Goal: Task Accomplishment & Management: Complete application form

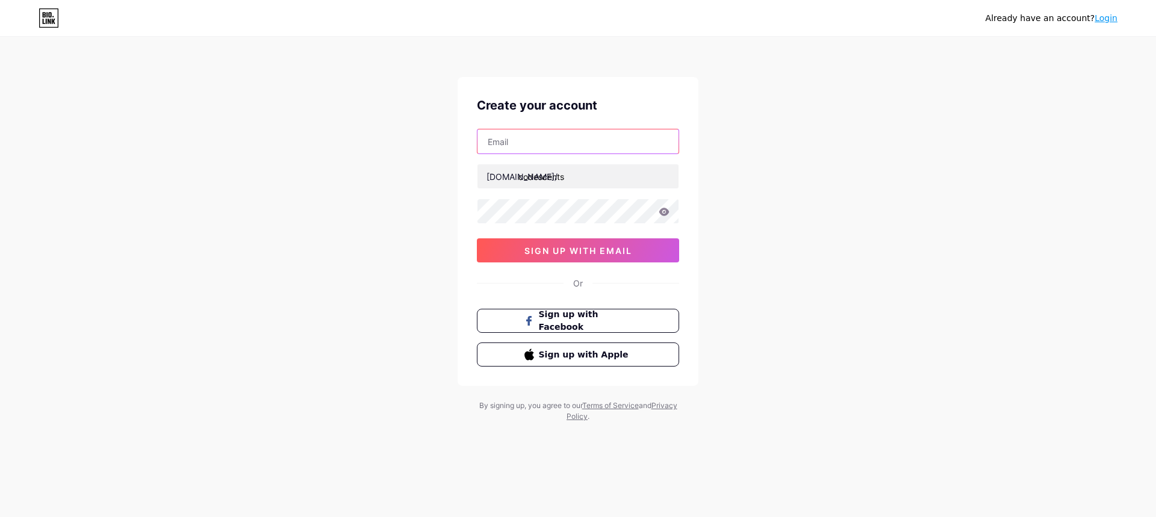
click at [550, 144] on input "text" at bounding box center [577, 141] width 201 height 24
click at [571, 135] on input "text" at bounding box center [577, 141] width 201 height 24
click at [1102, 96] on div "Already have an account? Login Create your account [DOMAIN_NAME]/ codescents 0c…" at bounding box center [578, 230] width 1156 height 461
click at [544, 147] on input "text" at bounding box center [577, 141] width 201 height 24
click at [533, 146] on input "text" at bounding box center [577, 141] width 201 height 24
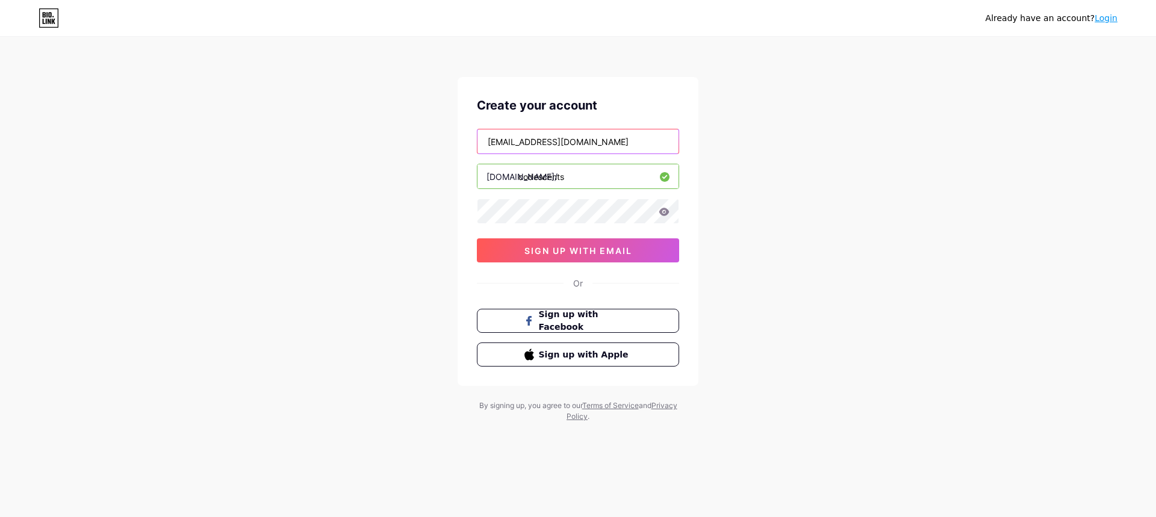
type input "[EMAIL_ADDRESS][DOMAIN_NAME]"
click at [587, 256] on button "sign up with email" at bounding box center [578, 250] width 202 height 24
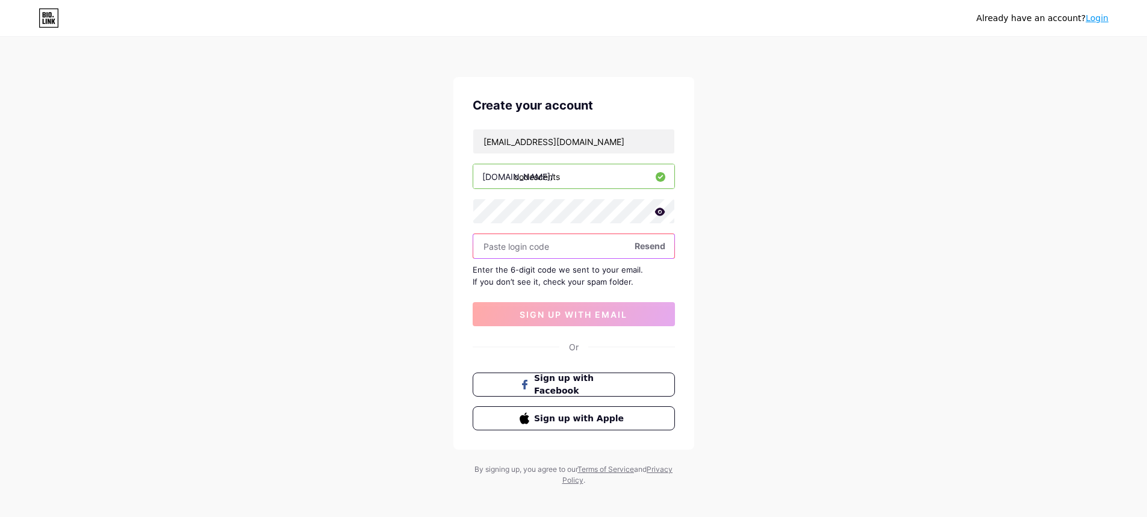
paste input "402225"
type input "402225"
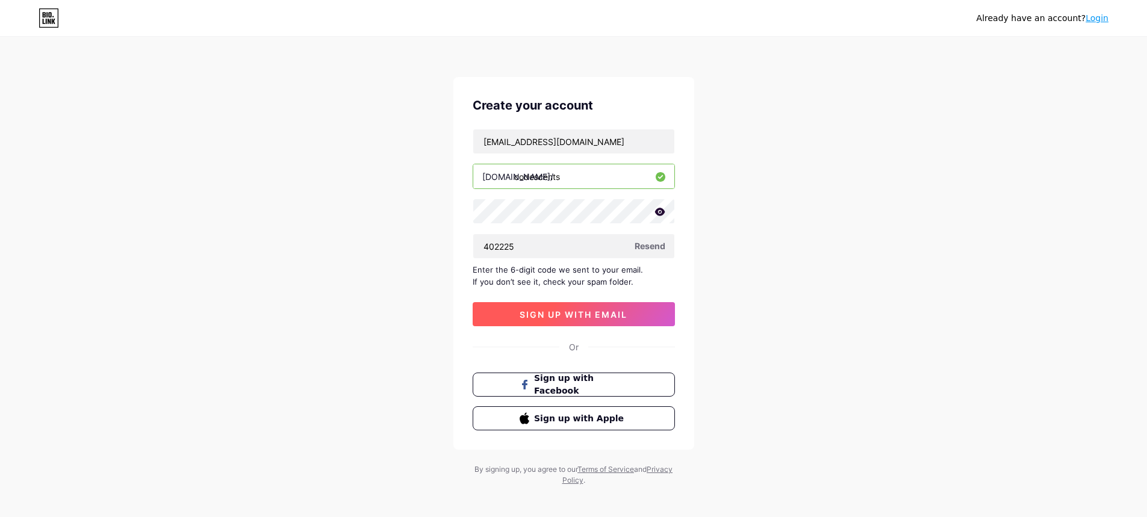
click at [583, 311] on span "sign up with email" at bounding box center [574, 314] width 108 height 10
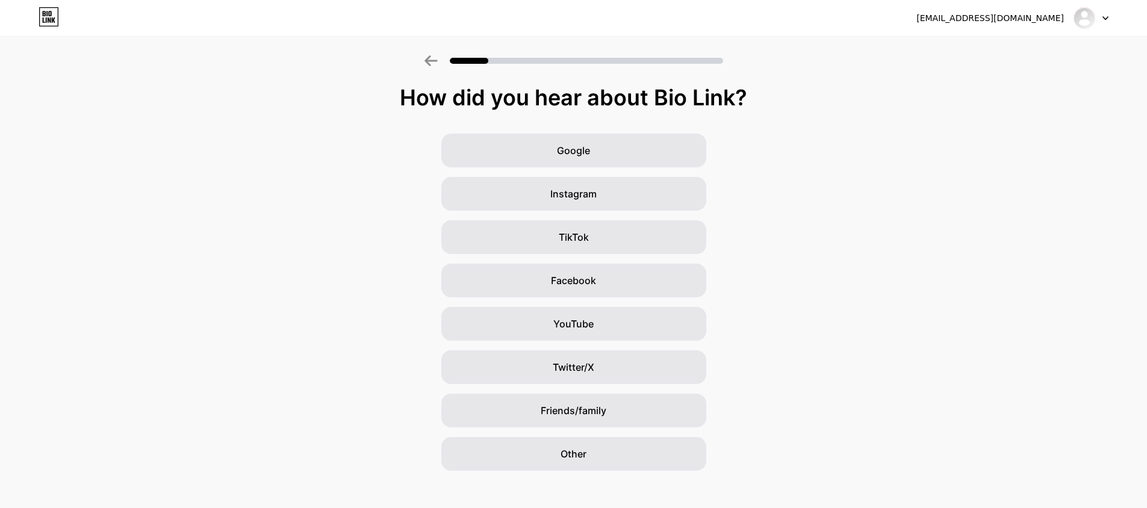
scroll to position [11, 0]
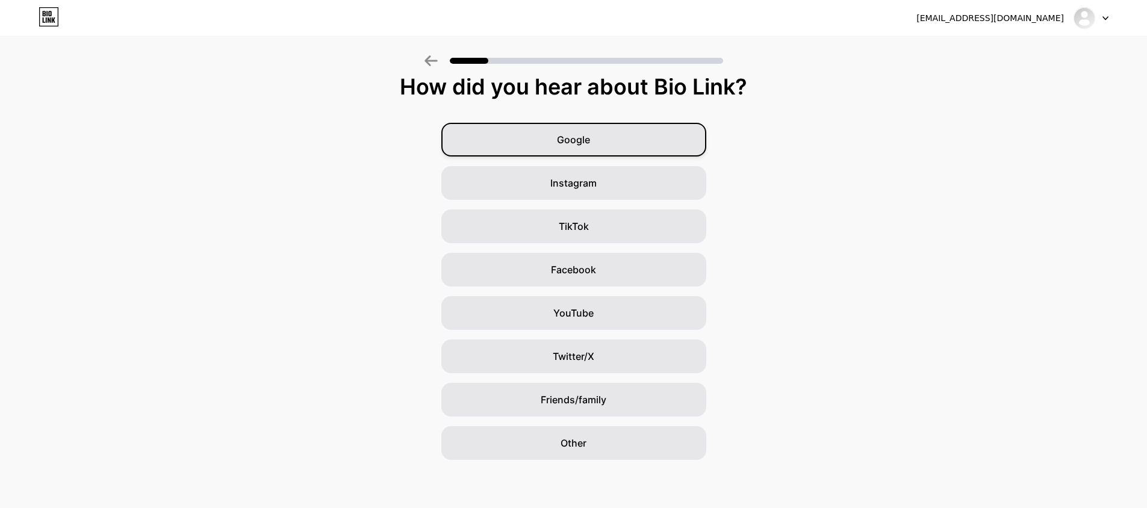
click at [611, 139] on div "Google" at bounding box center [573, 140] width 265 height 34
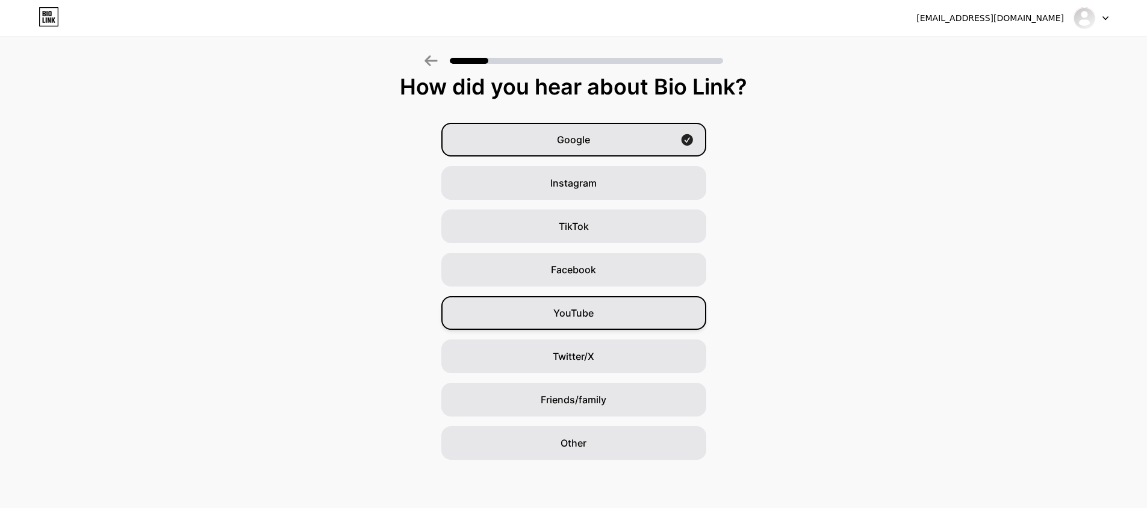
scroll to position [0, 0]
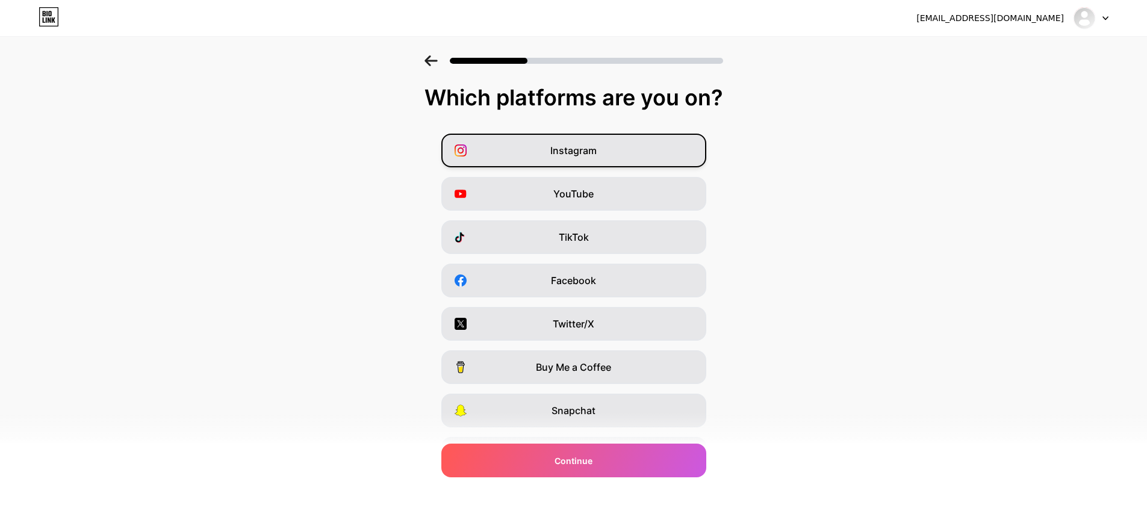
click at [601, 150] on div "Instagram" at bounding box center [573, 151] width 265 height 34
click at [599, 234] on div "TikTok" at bounding box center [573, 237] width 265 height 34
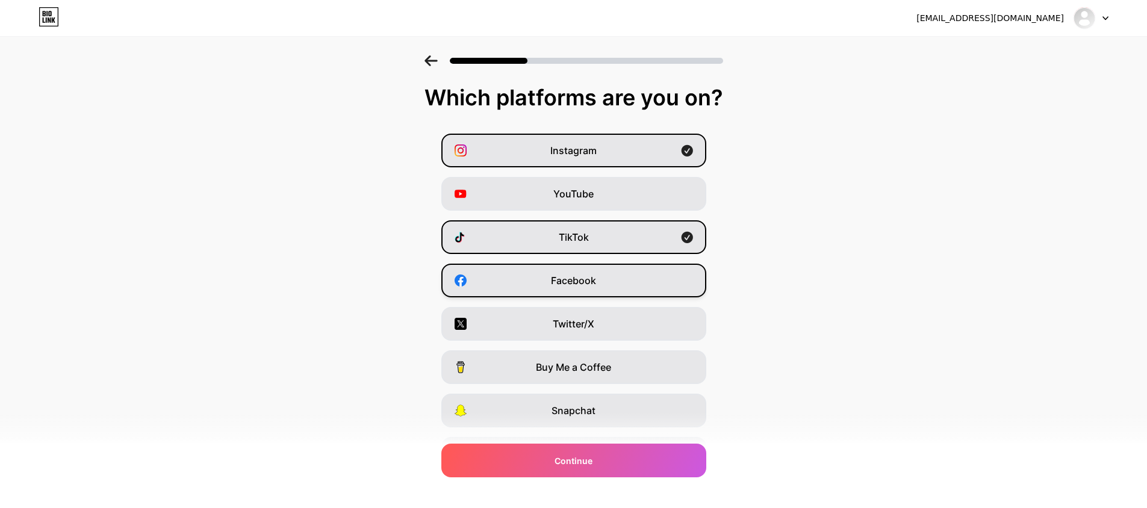
click at [596, 280] on span "Facebook" at bounding box center [573, 280] width 45 height 14
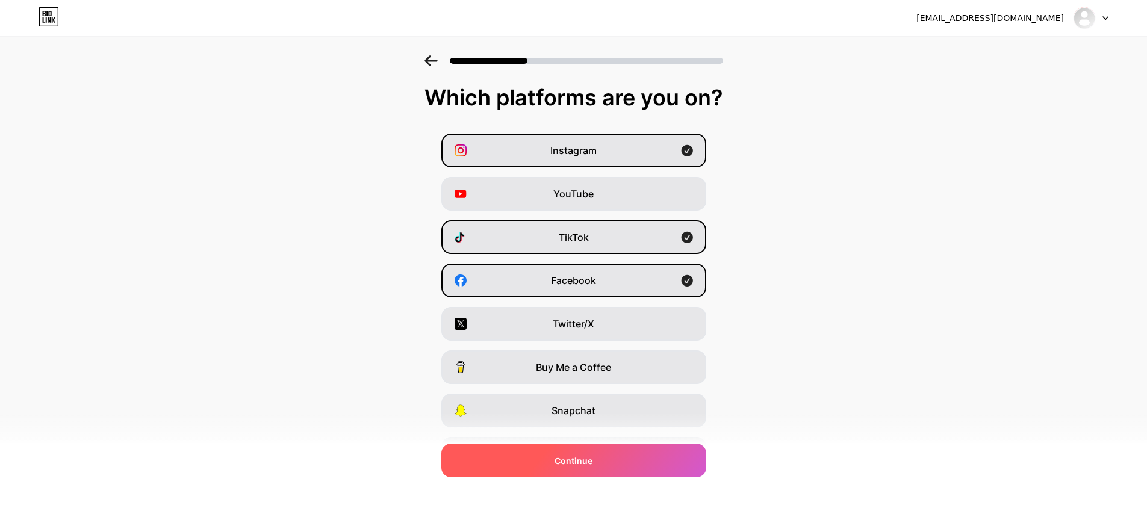
click at [603, 462] on div "Continue" at bounding box center [573, 461] width 265 height 34
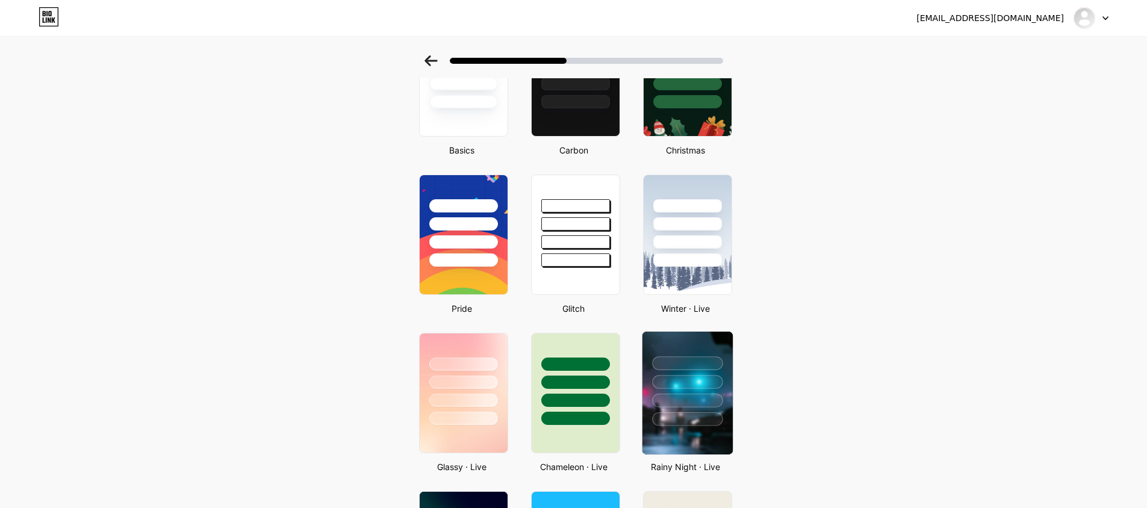
scroll to position [120, 0]
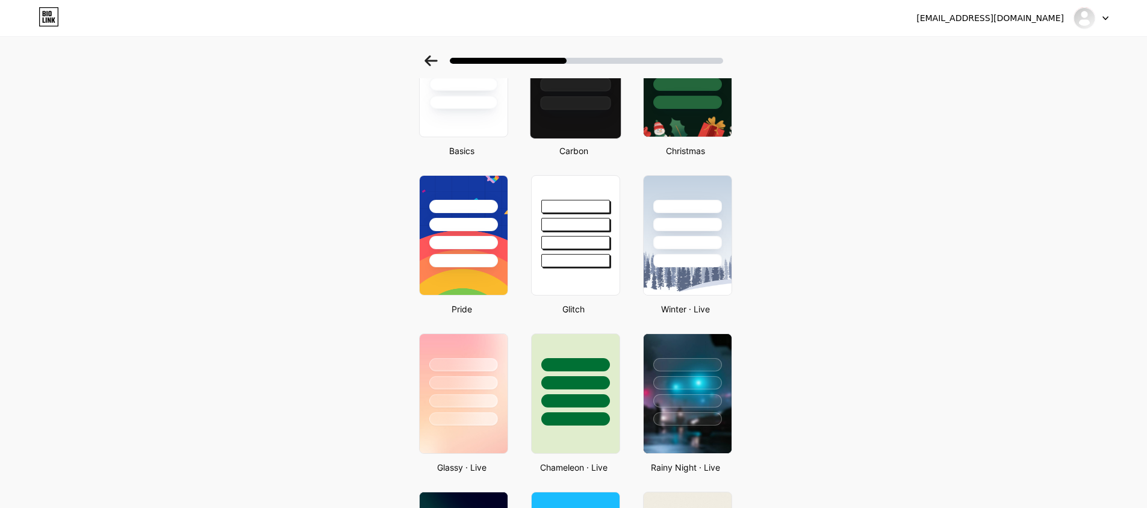
click at [566, 112] on div at bounding box center [575, 77] width 92 height 124
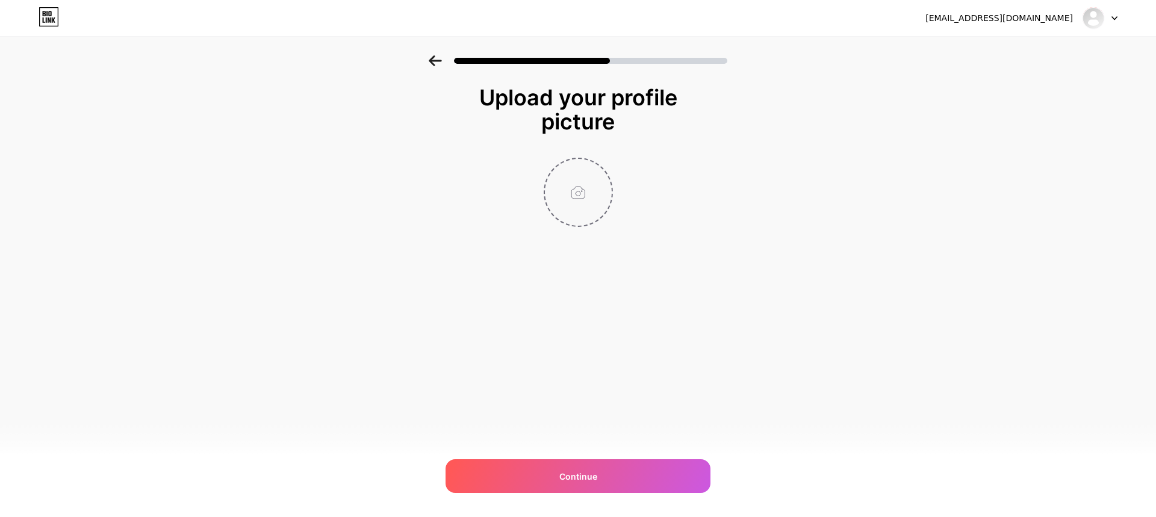
click at [558, 207] on input "file" at bounding box center [578, 192] width 67 height 67
type input "C:\fakepath\Code Scents PRofile.png"
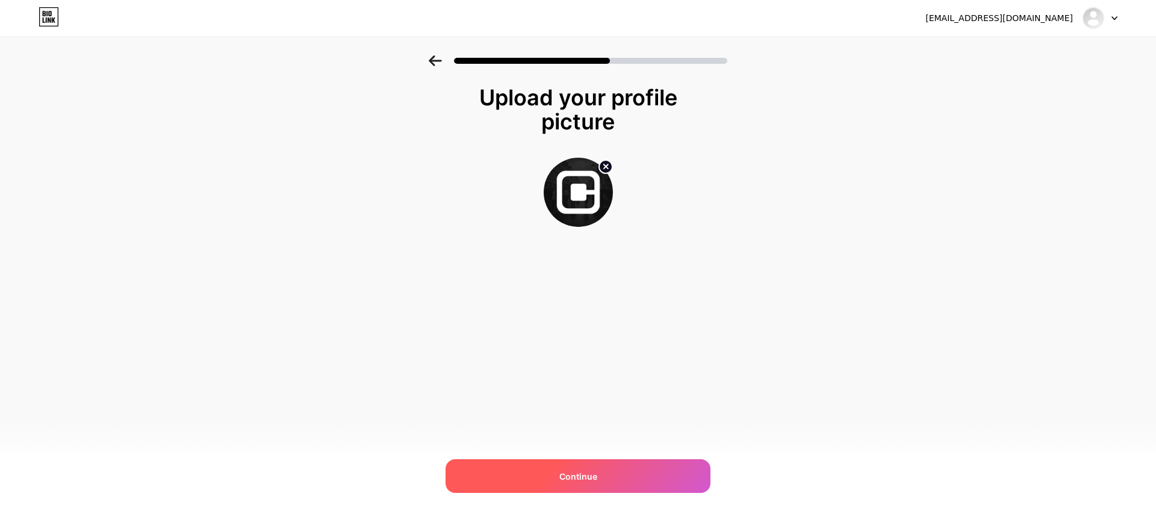
click at [614, 479] on div "Continue" at bounding box center [577, 476] width 265 height 34
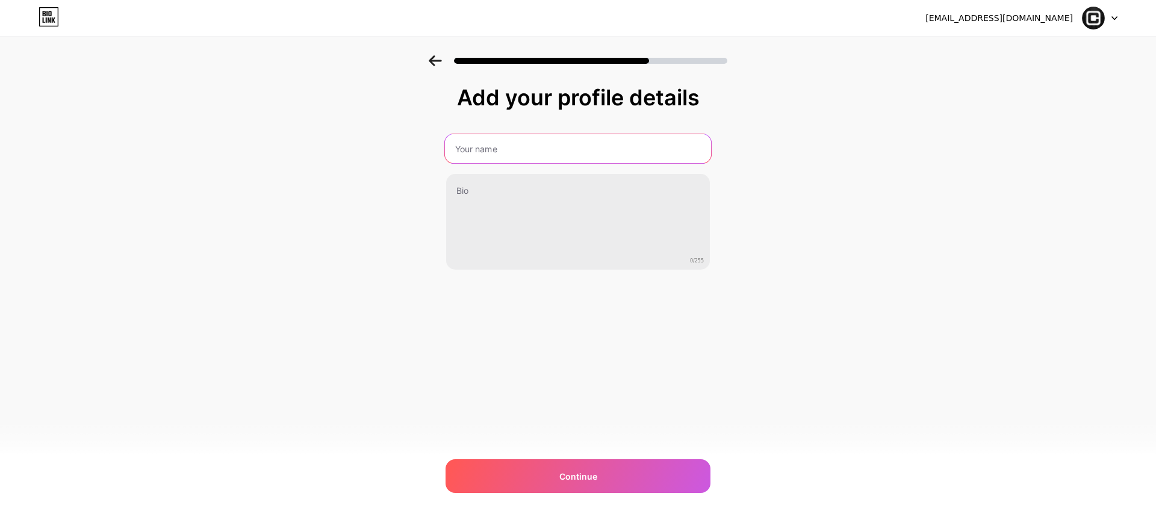
click at [512, 145] on input "text" at bounding box center [578, 148] width 266 height 29
type input "Code Scents"
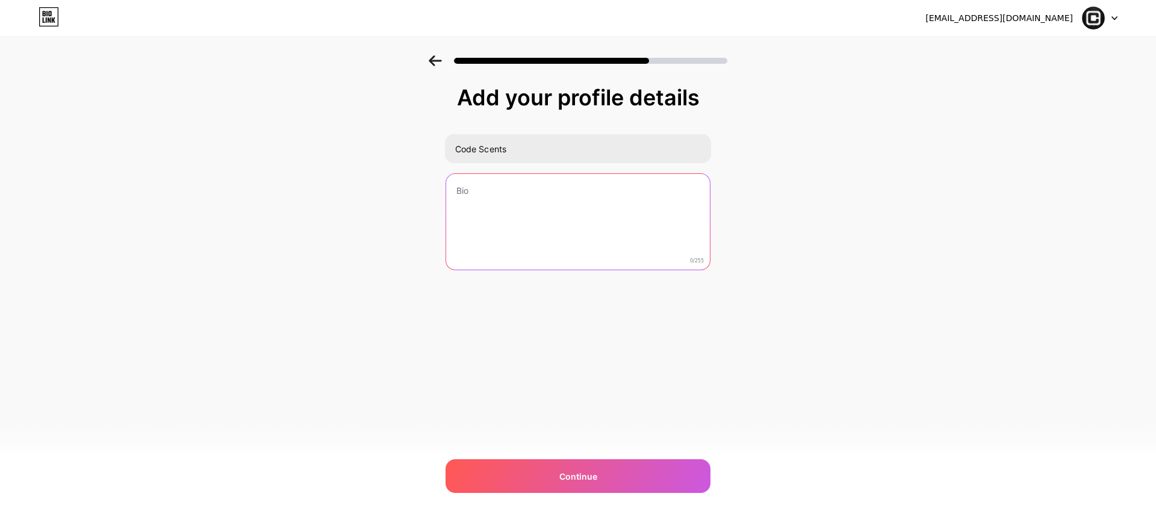
click at [510, 184] on textarea at bounding box center [578, 222] width 264 height 97
type textarea "F"
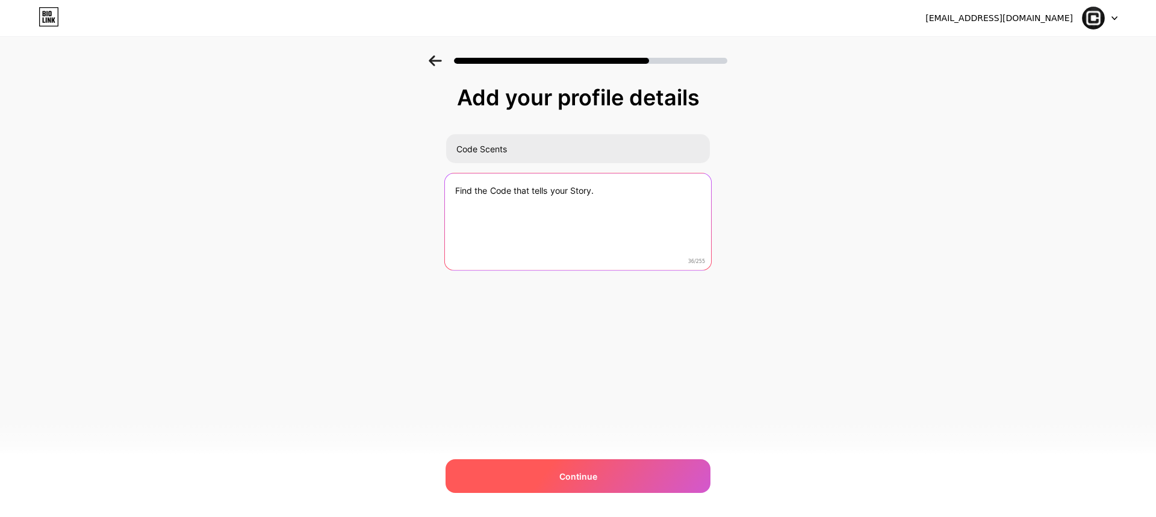
type textarea "Find the Code that tells your Story."
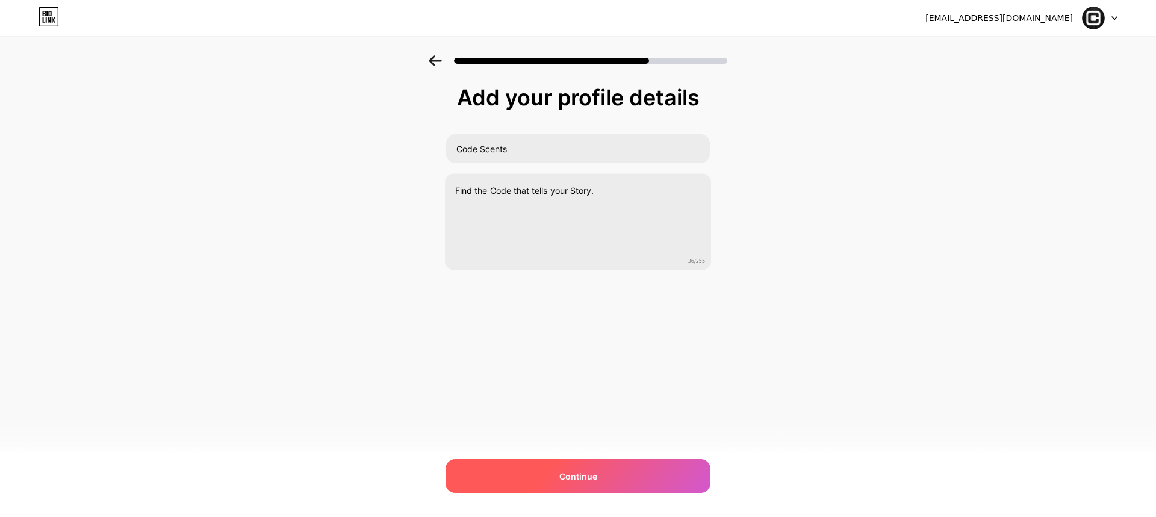
click at [577, 474] on span "Continue" at bounding box center [578, 476] width 38 height 13
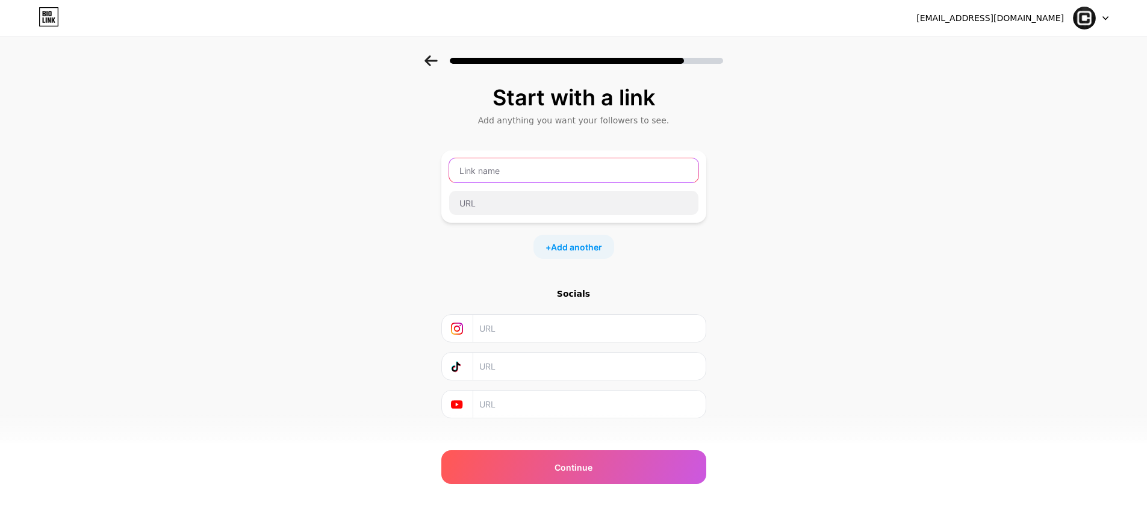
click at [594, 178] on input "text" at bounding box center [573, 170] width 249 height 24
click at [508, 176] on input "text" at bounding box center [573, 170] width 249 height 24
click at [515, 333] on input "text" at bounding box center [588, 328] width 219 height 27
click at [538, 175] on input "text" at bounding box center [573, 170] width 249 height 24
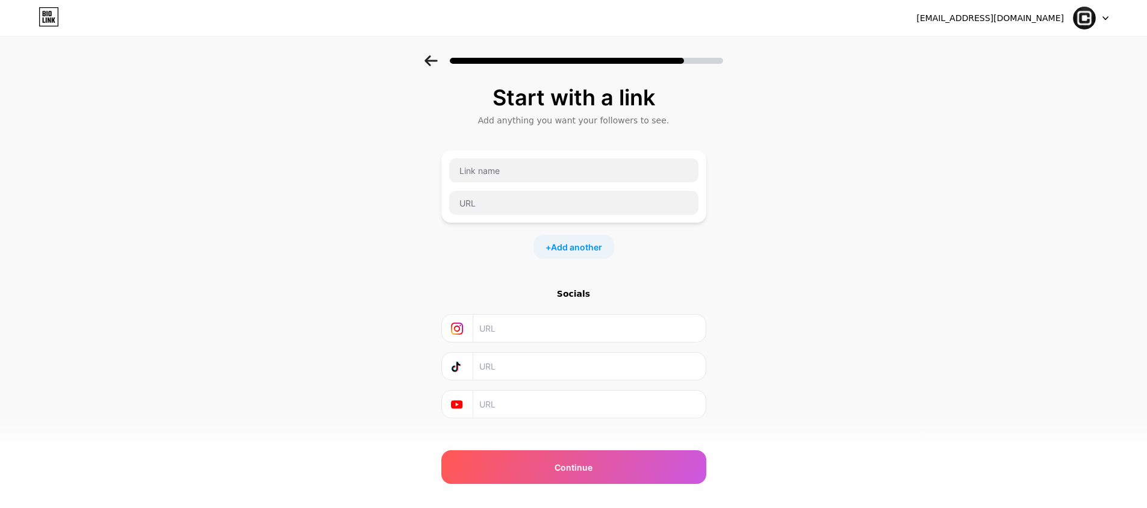
click at [533, 326] on input "text" at bounding box center [588, 328] width 219 height 27
click at [535, 167] on input "text" at bounding box center [573, 170] width 249 height 24
type input "codescents"
click at [489, 197] on input "text" at bounding box center [573, 203] width 249 height 24
click at [824, 190] on div "Start with a link Add anything you want your followers to see. codescents + Add…" at bounding box center [573, 266] width 1147 height 423
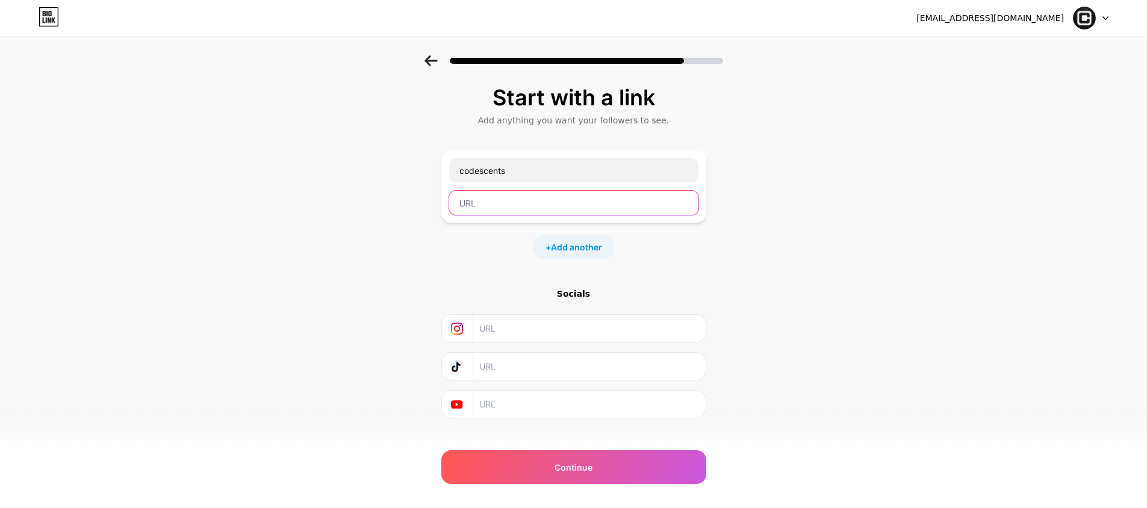
click at [513, 202] on input "text" at bounding box center [573, 203] width 249 height 24
paste input "[URL][DOMAIN_NAME][CREDIT_CARD_NUMBER]"
type input "[URL][DOMAIN_NAME][CREDIT_CARD_NUMBER]"
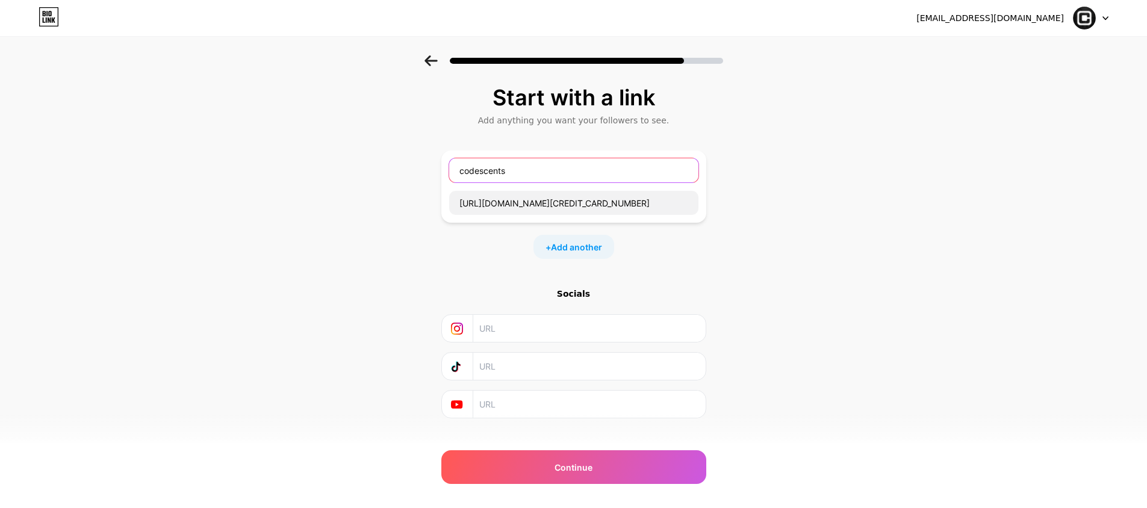
drag, startPoint x: 517, startPoint y: 170, endPoint x: 429, endPoint y: 170, distance: 87.9
click at [429, 170] on div "Start with a link Add anything you want your followers to see. codescents [URL]…" at bounding box center [573, 266] width 1147 height 423
click at [706, 265] on div "Start with a link Add anything you want your followers to see. codescents [URL]…" at bounding box center [573, 251] width 265 height 333
drag, startPoint x: 512, startPoint y: 169, endPoint x: 403, endPoint y: 169, distance: 109.0
click at [403, 169] on div "Start with a link Add anything you want your followers to see. codescents [URL]…" at bounding box center [573, 266] width 1147 height 423
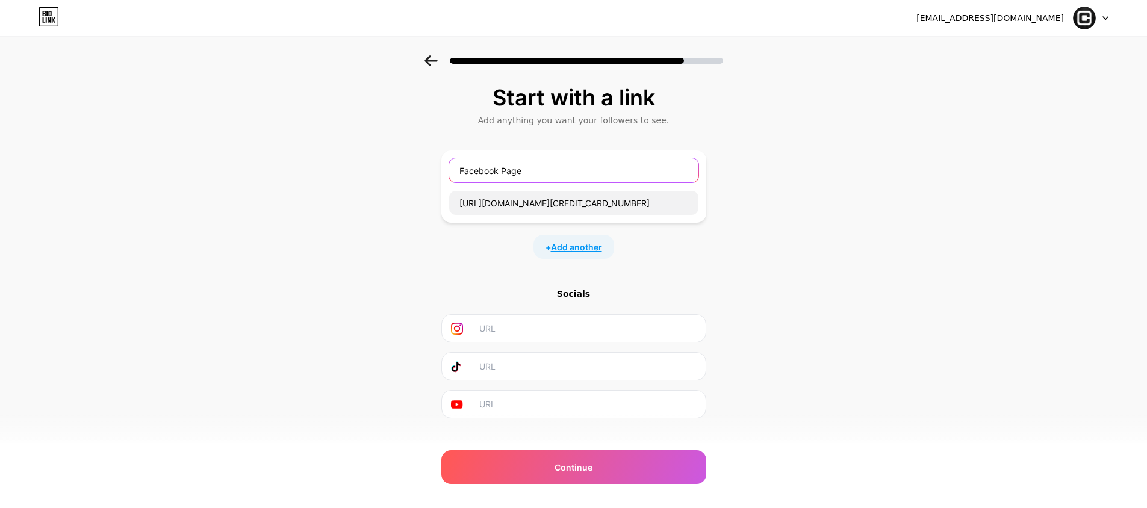
type input "Facebook Page"
click at [575, 248] on span "Add another" at bounding box center [576, 247] width 51 height 13
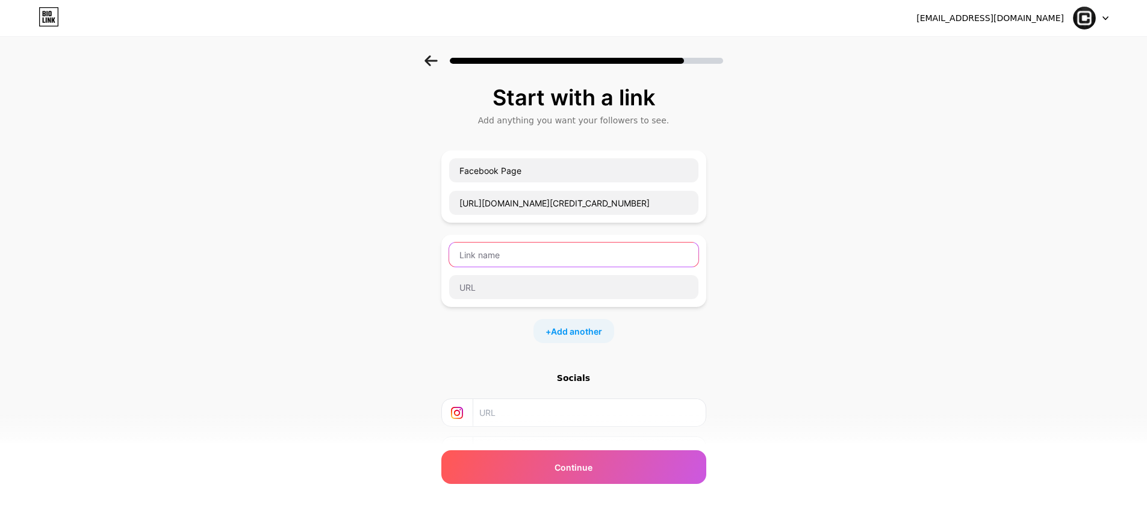
click at [550, 252] on input "text" at bounding box center [573, 255] width 249 height 24
type input "Instagram Page"
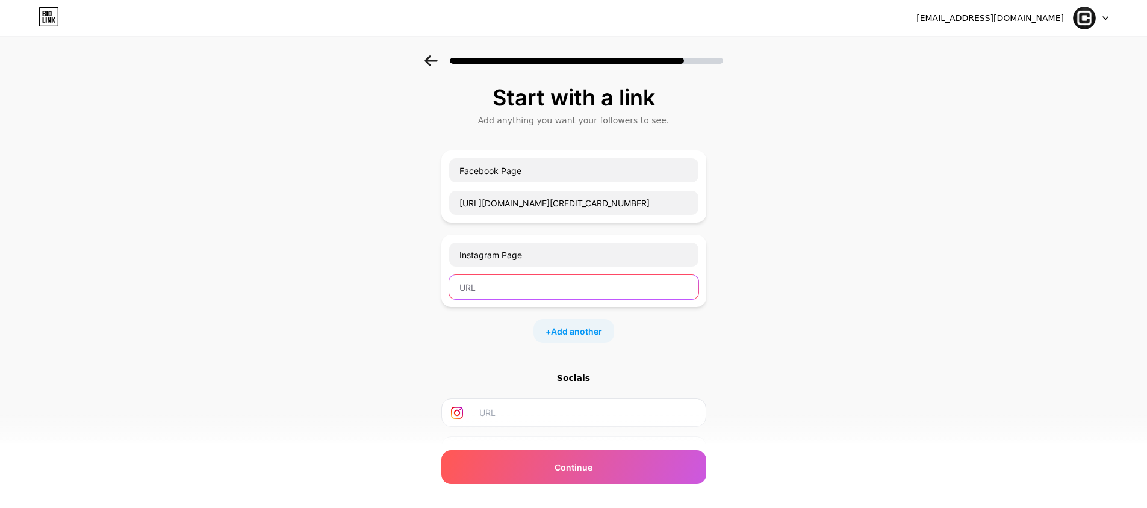
click at [514, 288] on input "text" at bounding box center [573, 287] width 249 height 24
paste input "[URL][DOMAIN_NAME]"
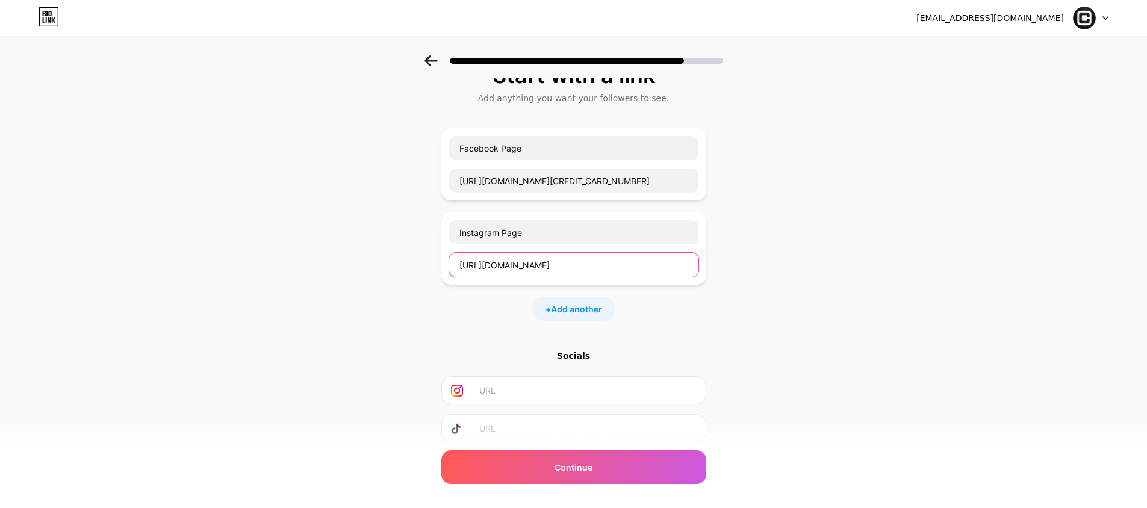
scroll to position [103, 0]
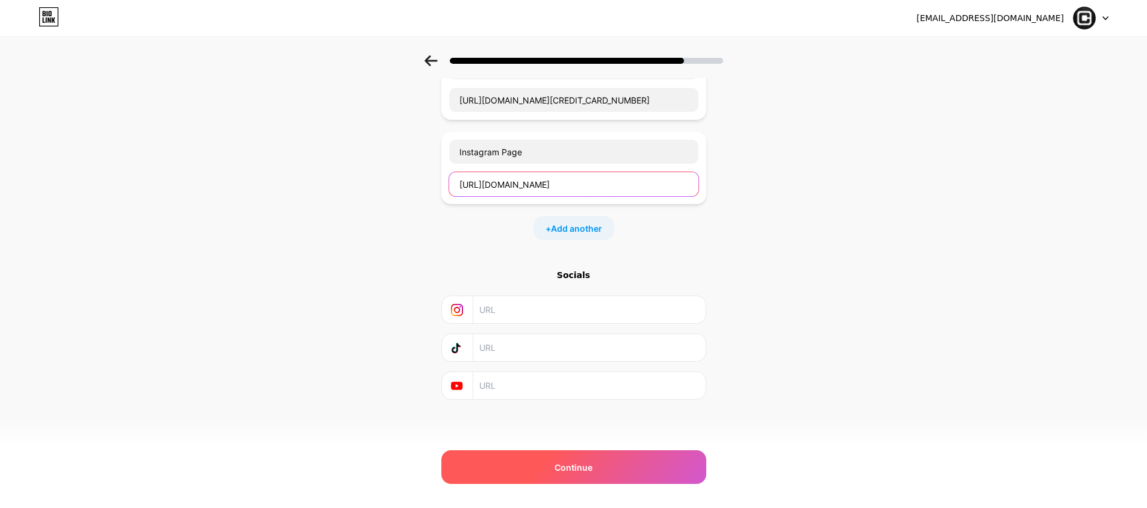
type input "[URL][DOMAIN_NAME]"
click at [565, 465] on span "Continue" at bounding box center [573, 467] width 38 height 13
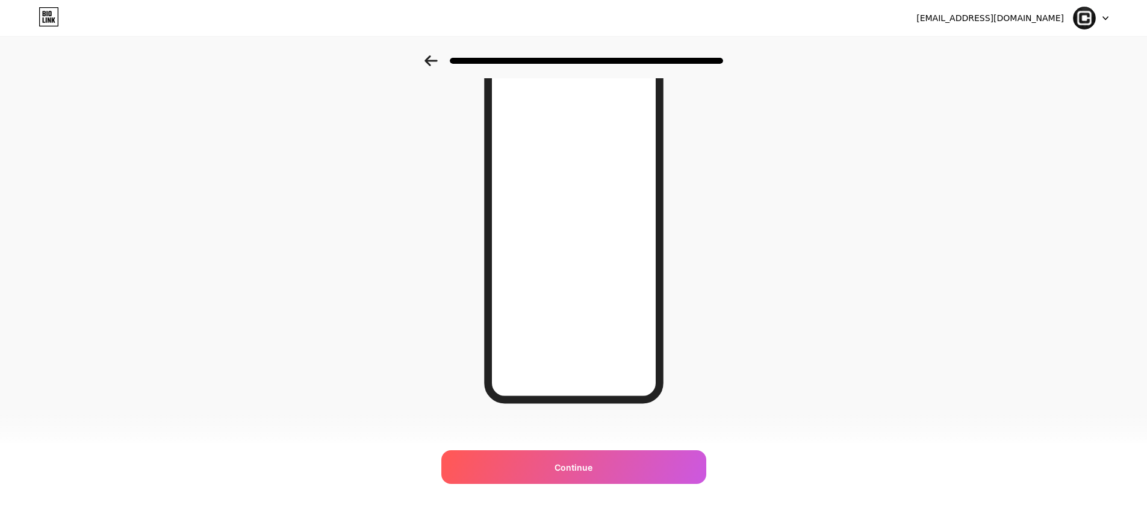
scroll to position [97, 0]
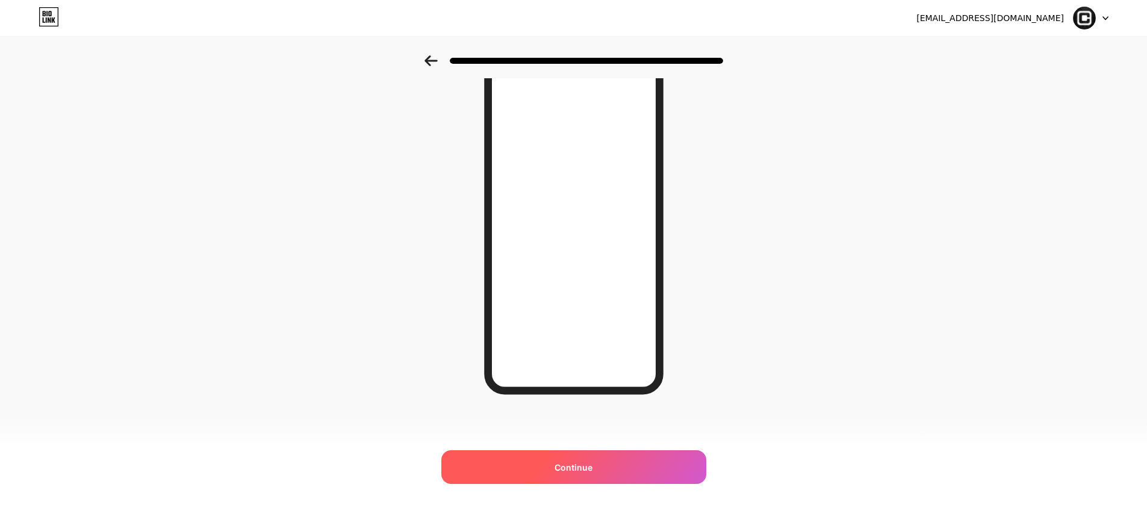
click at [571, 467] on span "Continue" at bounding box center [573, 467] width 38 height 13
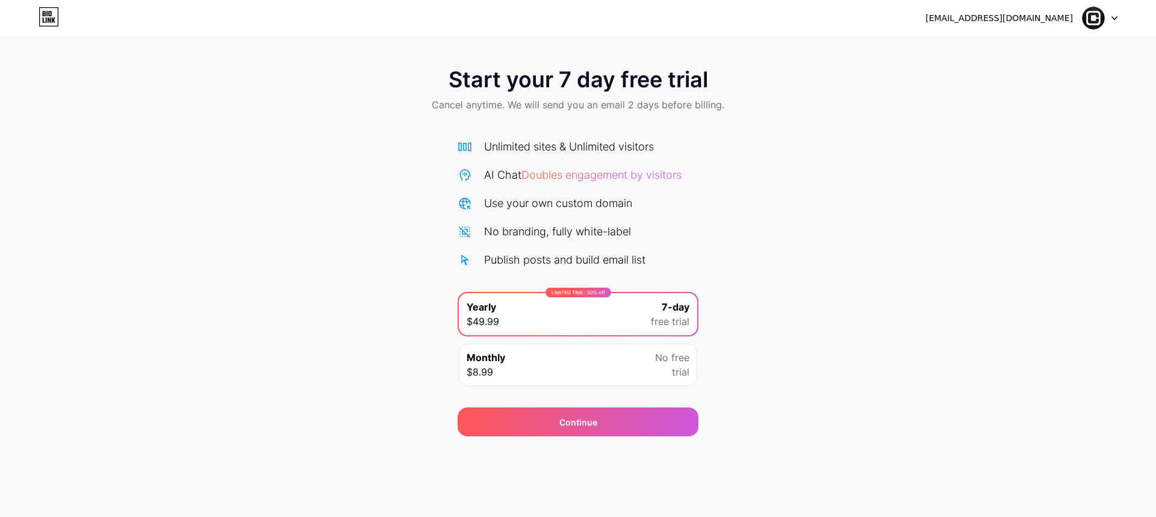
click at [745, 338] on div "Start your 7 day free trial Cancel anytime. We will send you an email 2 days be…" at bounding box center [578, 245] width 1156 height 381
click at [1106, 20] on div at bounding box center [1099, 18] width 35 height 22
click at [1081, 13] on div "[EMAIL_ADDRESS][DOMAIN_NAME]" at bounding box center [1021, 18] width 192 height 22
click at [1111, 8] on div at bounding box center [1099, 18] width 35 height 22
click at [963, 18] on div "[EMAIL_ADDRESS][DOMAIN_NAME] Logout" at bounding box center [578, 18] width 1156 height 22
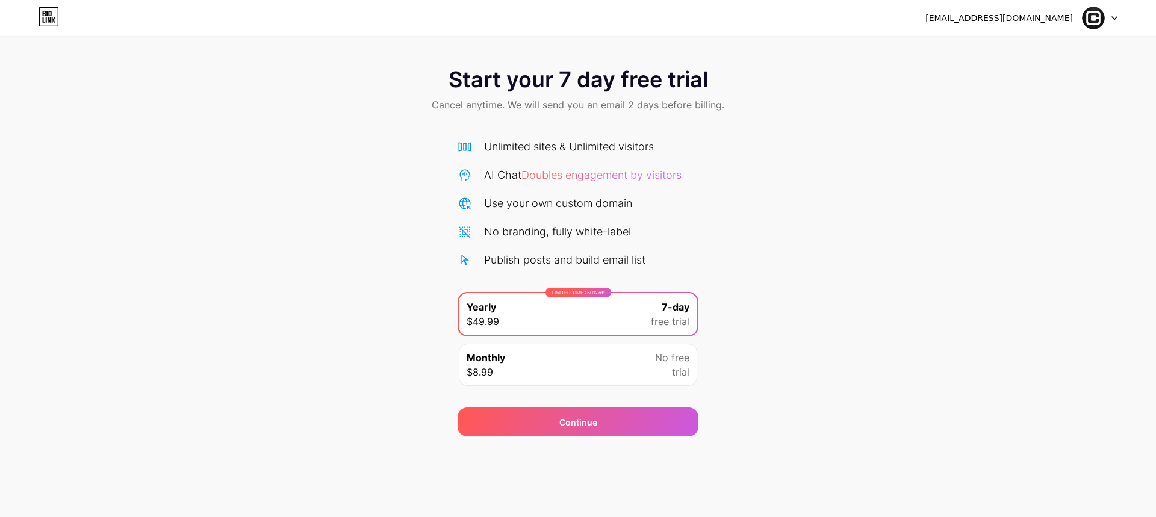
click at [977, 18] on div "[EMAIL_ADDRESS][DOMAIN_NAME]" at bounding box center [998, 18] width 147 height 13
click at [40, 20] on icon at bounding box center [49, 16] width 20 height 19
click at [374, 347] on div "Start your 7 day free trial Cancel anytime. We will send you an email 2 days be…" at bounding box center [578, 245] width 1156 height 381
click at [589, 294] on div "LIMITED TIME : 50% off" at bounding box center [578, 293] width 66 height 10
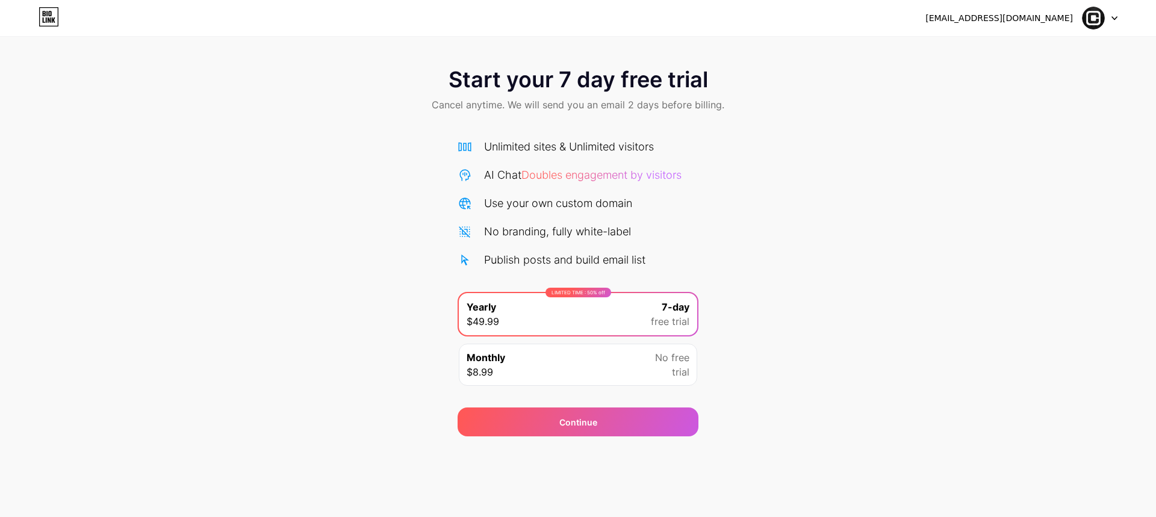
click at [557, 368] on div "Monthly $8.99 No free trial" at bounding box center [578, 365] width 238 height 42
click at [399, 394] on div "Start your 7 day free trial Cancel anytime. We will send you an email 2 days be…" at bounding box center [578, 245] width 1156 height 381
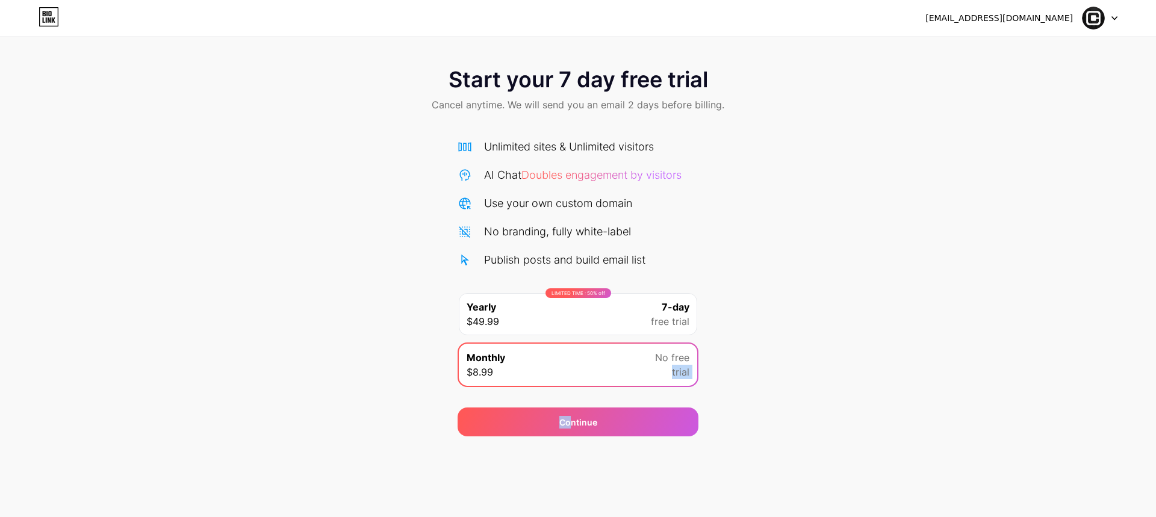
drag, startPoint x: 570, startPoint y: 426, endPoint x: 752, endPoint y: 343, distance: 200.4
click at [721, 349] on div "Start your 7 day free trial Cancel anytime. We will send you an email 2 days be…" at bounding box center [578, 245] width 1156 height 381
click at [752, 343] on div "Start your 7 day free trial Cancel anytime. We will send you an email 2 days be…" at bounding box center [578, 245] width 1156 height 381
click at [615, 320] on div "LIMITED TIME : 50% off Yearly $49.99 7-day free trial" at bounding box center [578, 314] width 238 height 42
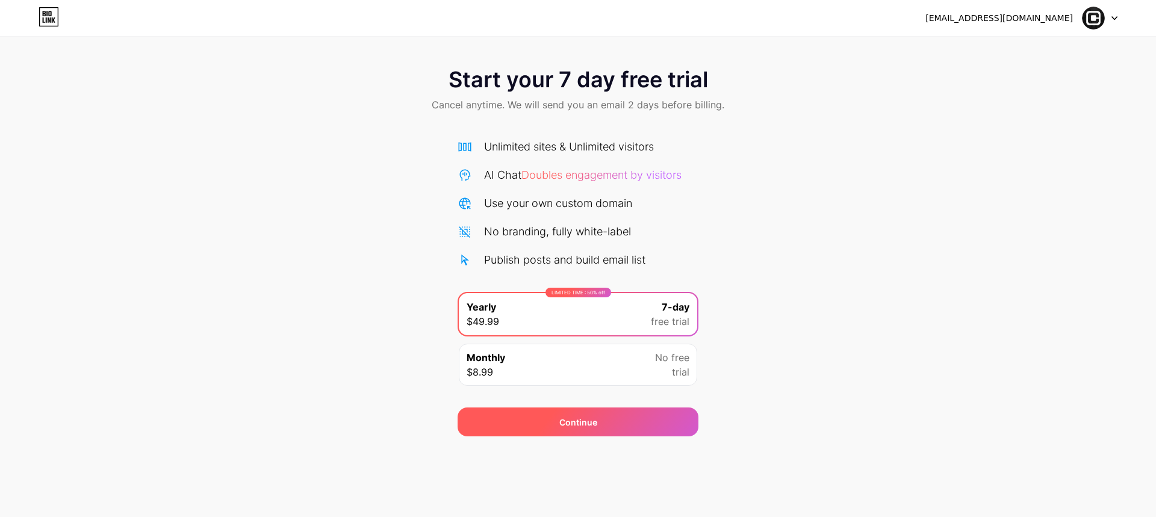
click at [576, 420] on div "Continue" at bounding box center [578, 422] width 38 height 13
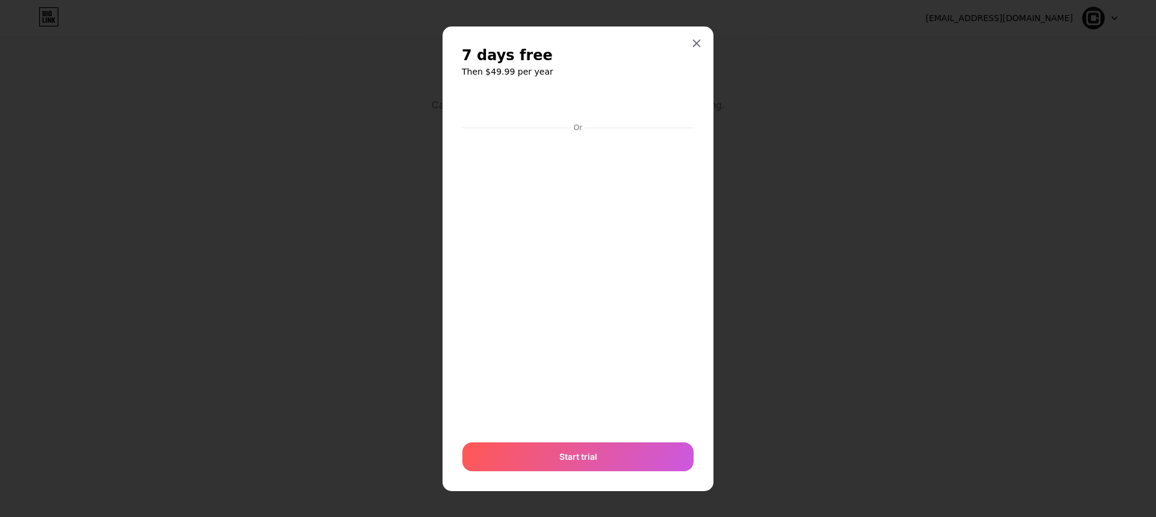
scroll to position [1, 0]
click at [692, 43] on icon at bounding box center [697, 43] width 10 height 10
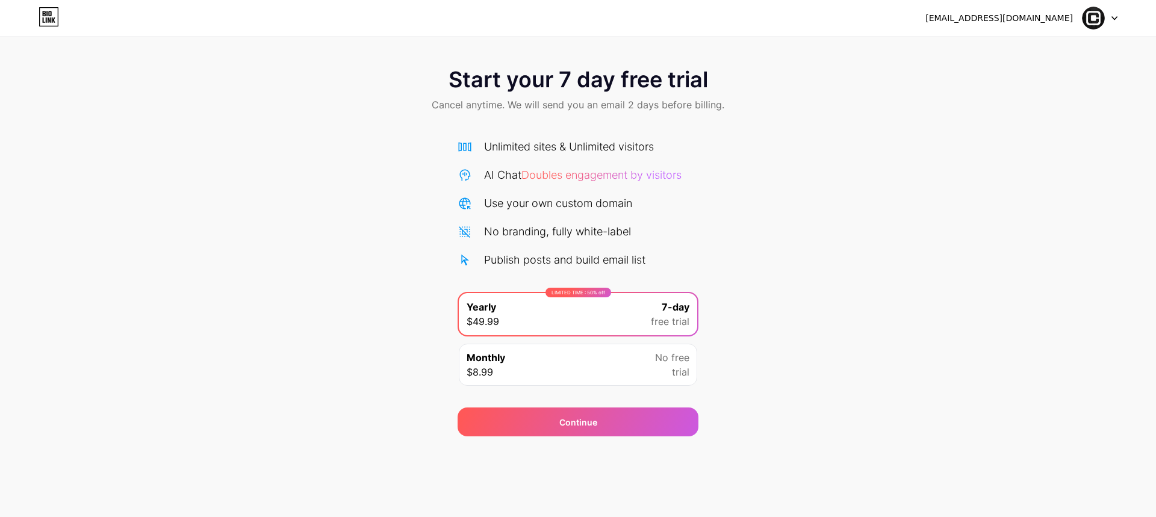
click at [32, 17] on div "[EMAIL_ADDRESS][DOMAIN_NAME] Logout" at bounding box center [578, 18] width 1156 height 22
click at [37, 17] on div "[EMAIL_ADDRESS][DOMAIN_NAME] Logout" at bounding box center [578, 18] width 1156 height 22
click at [43, 19] on icon at bounding box center [49, 16] width 20 height 19
click at [43, 19] on html "[EMAIL_ADDRESS][DOMAIN_NAME] Logout Link Copied Start your 7 day free trial Can…" at bounding box center [578, 258] width 1156 height 517
